Goal: Check status: Check status

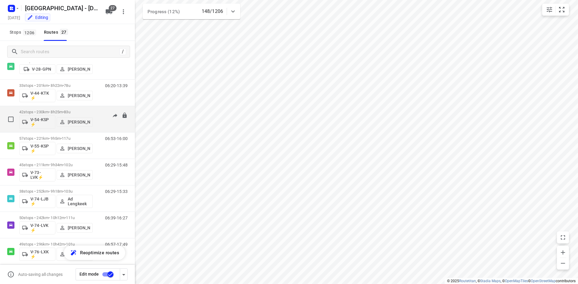
scroll to position [331, 0]
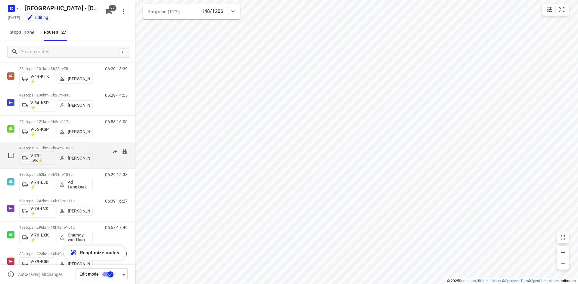
click at [58, 147] on p "45 stops • 211km • 9h34m • 102u" at bounding box center [55, 148] width 73 height 5
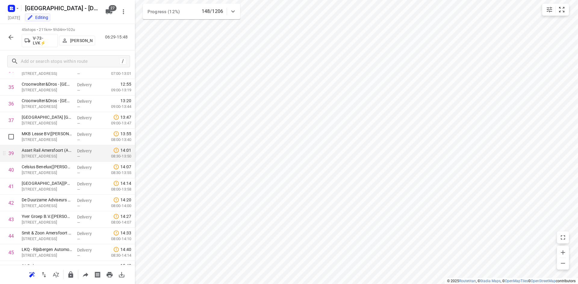
scroll to position [598, 0]
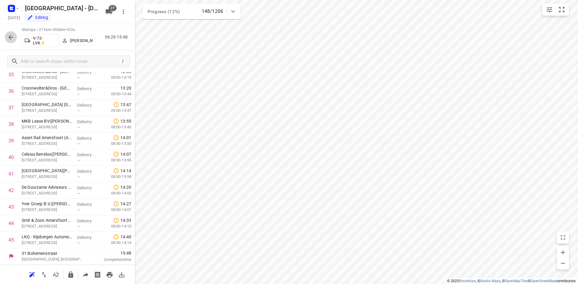
click at [12, 40] on icon "button" at bounding box center [10, 37] width 7 height 7
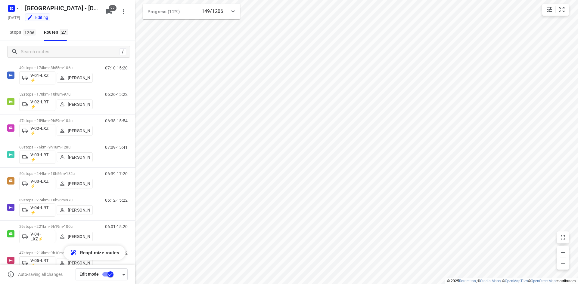
scroll to position [0, 0]
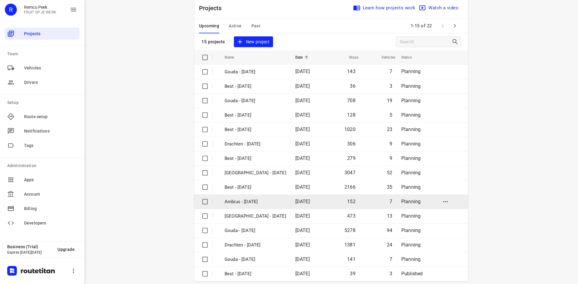
scroll to position [20, 0]
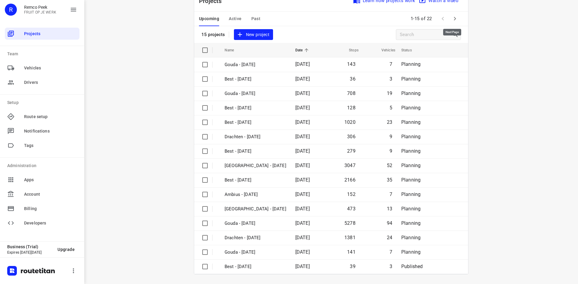
click at [452, 15] on icon "button" at bounding box center [454, 18] width 7 height 7
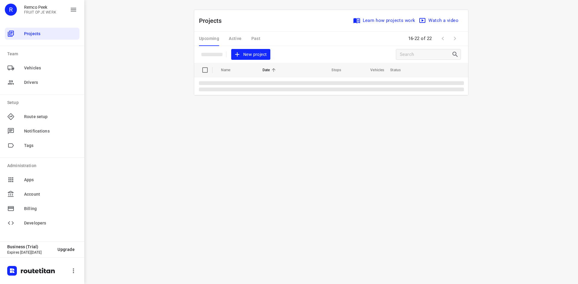
scroll to position [0, 0]
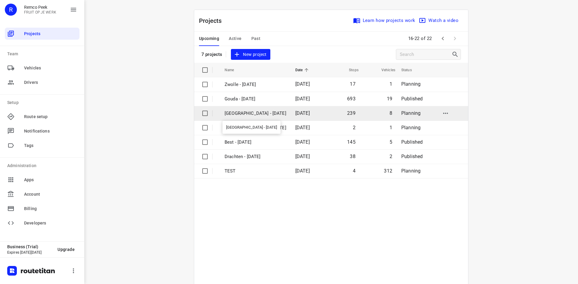
click at [238, 116] on p "[GEOGRAPHIC_DATA] - [DATE]" at bounding box center [255, 113] width 62 height 7
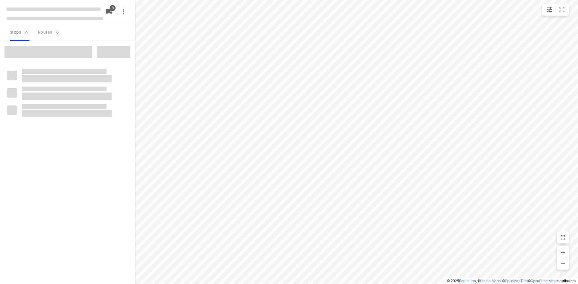
checkbox input "true"
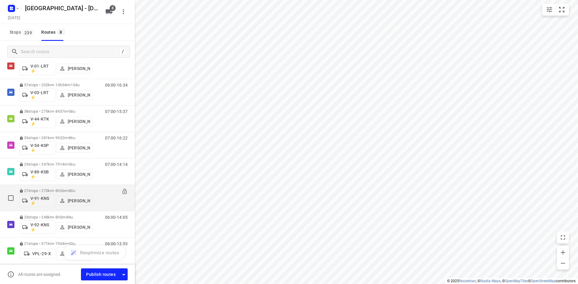
scroll to position [47, 0]
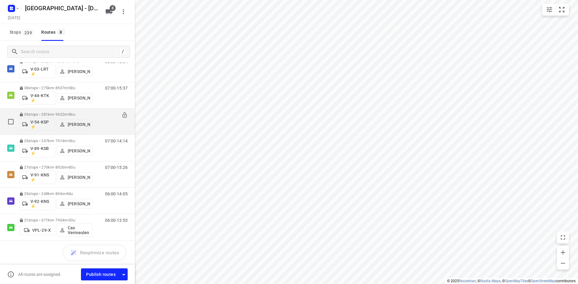
click at [107, 125] on div "07:00-16:22" at bounding box center [112, 123] width 30 height 22
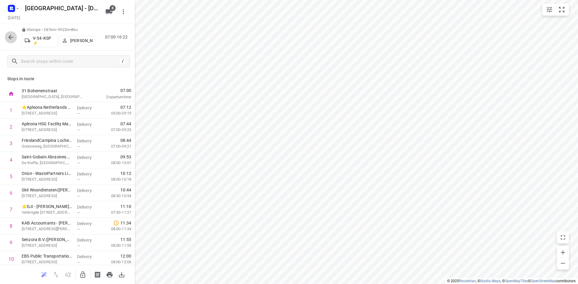
click at [9, 36] on icon "button" at bounding box center [10, 37] width 7 height 7
